Goal: Find specific page/section: Find specific page/section

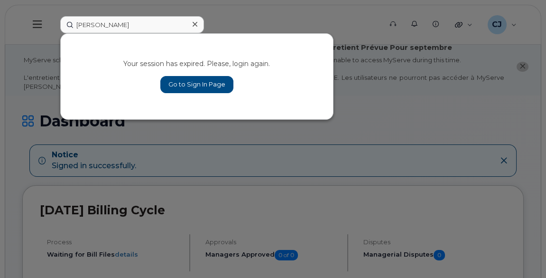
type input "[PERSON_NAME]"
click at [206, 85] on link "Go to Sign In Page" at bounding box center [196, 84] width 73 height 17
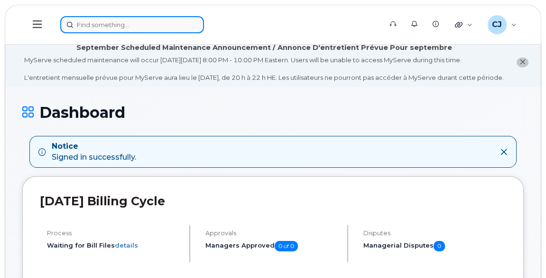
click at [121, 22] on input at bounding box center [132, 24] width 144 height 17
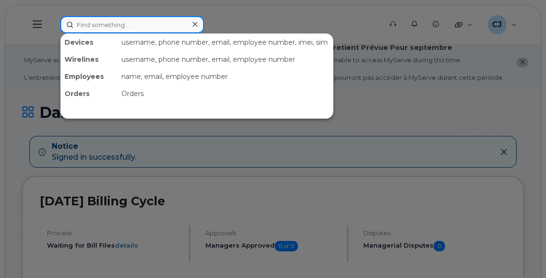
paste input "[PERSON_NAME]"
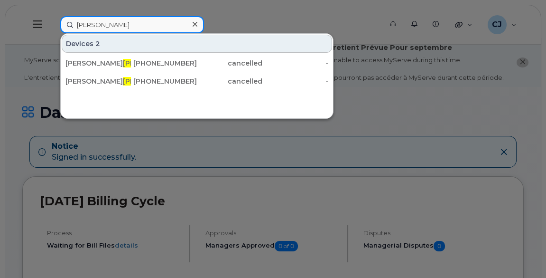
paste input "Ndiaye"
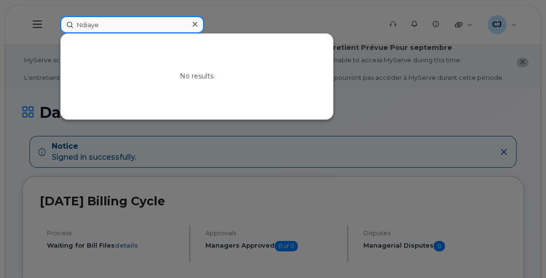
paste input "Keesick"
paste input "Mutton"
paste input "Painchaud"
paste input "icar"
paste input "ascal"
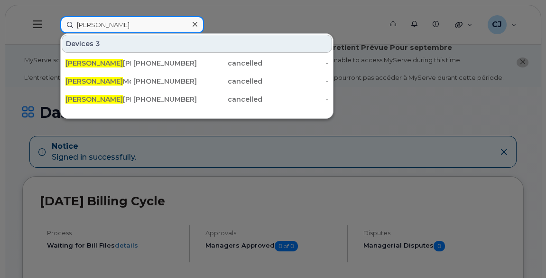
paste input "Morin"
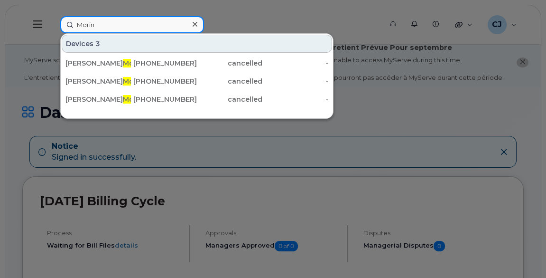
click at [108, 23] on input "Morin" at bounding box center [132, 24] width 144 height 17
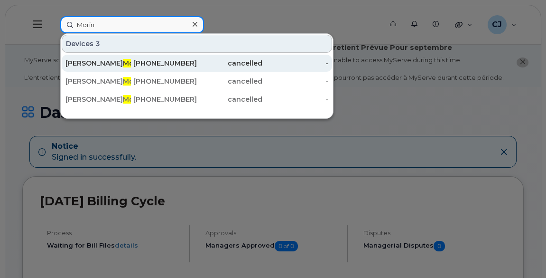
paste input "Picard"
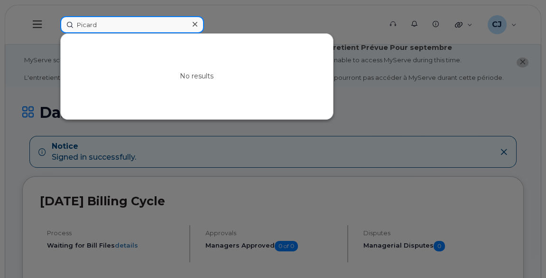
paste input "Thomas"
paste input "Allard"
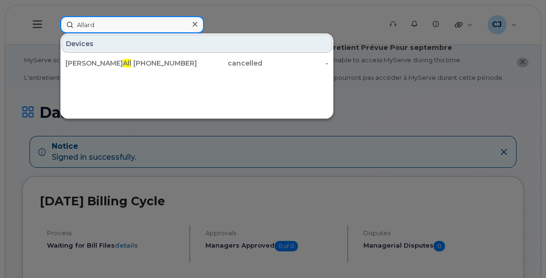
paste input "Lachance"
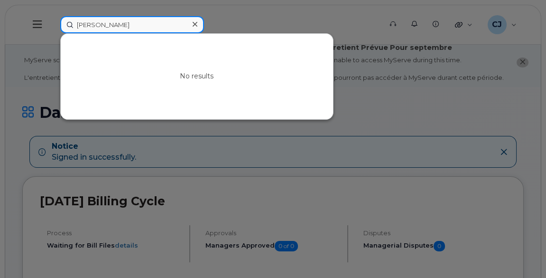
paste input "Simard"
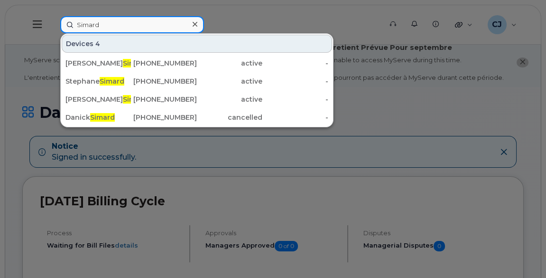
paste input "Rich"
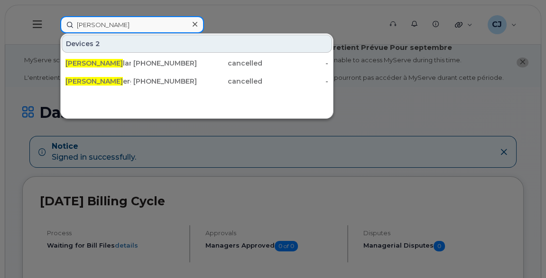
type input "Richard b"
